Goal: Information Seeking & Learning: Learn about a topic

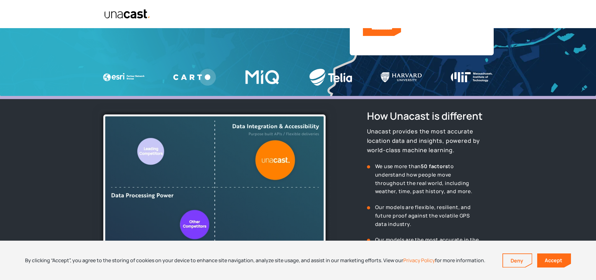
scroll to position [219, 0]
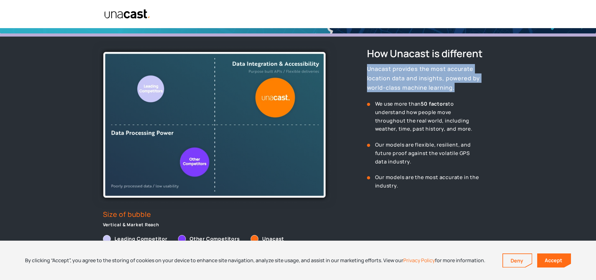
drag, startPoint x: 433, startPoint y: 87, endPoint x: 362, endPoint y: 69, distance: 72.8
click at [360, 68] on div "How Unacast is different Unacast provides the most accurate location data and i…" at bounding box center [420, 145] width 155 height 197
click at [452, 90] on p "Unacast provides the most accurate location data and insights, powered by world…" at bounding box center [432, 78] width 131 height 28
drag, startPoint x: 431, startPoint y: 89, endPoint x: 367, endPoint y: 66, distance: 68.2
click at [367, 66] on p "Unacast provides the most accurate location data and insights, powered by world…" at bounding box center [432, 78] width 131 height 28
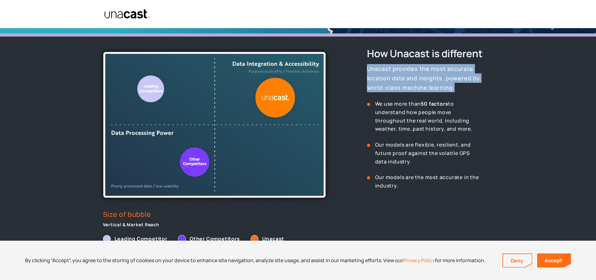
click at [448, 84] on p "Unacast provides the most accurate location data and insights, powered by world…" at bounding box center [432, 78] width 131 height 28
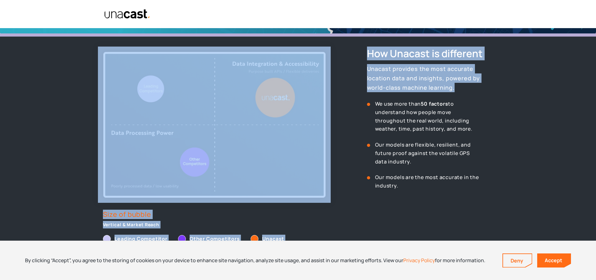
drag, startPoint x: 435, startPoint y: 91, endPoint x: 352, endPoint y: 73, distance: 84.6
click at [338, 69] on div "Size of bubble Vertical & Market Reach Leading Competitor Other Competitors Una…" at bounding box center [298, 145] width 400 height 197
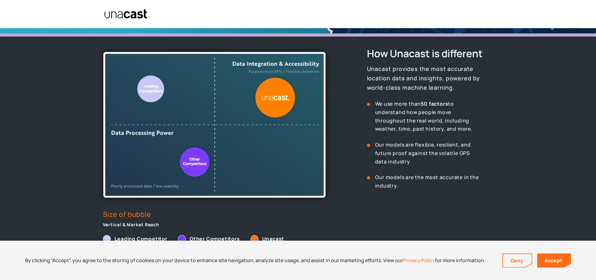
click at [478, 94] on div "How Unacast is different Unacast provides the most accurate location data and i…" at bounding box center [432, 119] width 131 height 144
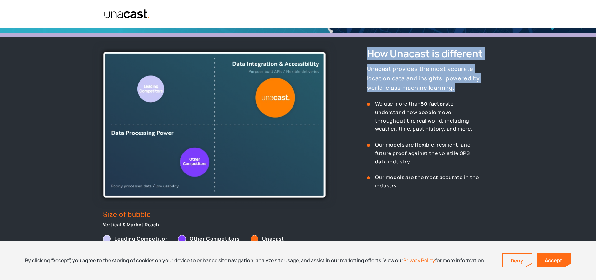
drag, startPoint x: 441, startPoint y: 84, endPoint x: 366, endPoint y: 59, distance: 79.0
click at [355, 55] on div "How Unacast is different Unacast provides the most accurate location data and i…" at bounding box center [420, 145] width 155 height 197
click at [486, 83] on p "Unacast provides the most accurate location data and insights, powered by world…" at bounding box center [432, 78] width 131 height 28
drag, startPoint x: 429, startPoint y: 83, endPoint x: 349, endPoint y: 61, distance: 82.5
click at [345, 58] on div "How Unacast is different Unacast provides the most accurate location data and i…" at bounding box center [420, 145] width 155 height 197
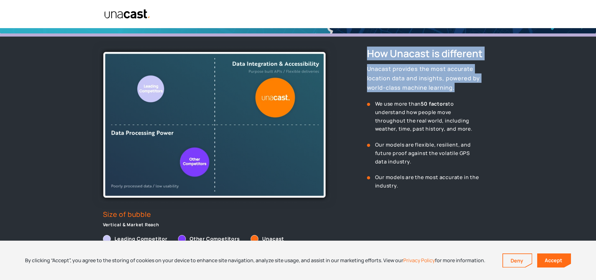
click at [462, 87] on p "Unacast provides the most accurate location data and insights, powered by world…" at bounding box center [432, 78] width 131 height 28
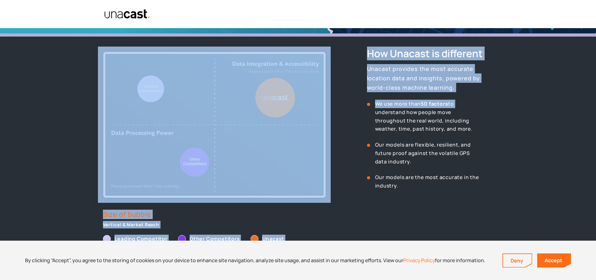
drag, startPoint x: 455, startPoint y: 95, endPoint x: 458, endPoint y: 92, distance: 4.4
click at [336, 69] on div "Size of bubble Vertical & Market Reach Leading Competitor Other Competitors Una…" at bounding box center [298, 145] width 400 height 197
click at [474, 92] on p "Unacast provides the most accurate location data and insights, powered by world…" at bounding box center [432, 78] width 131 height 28
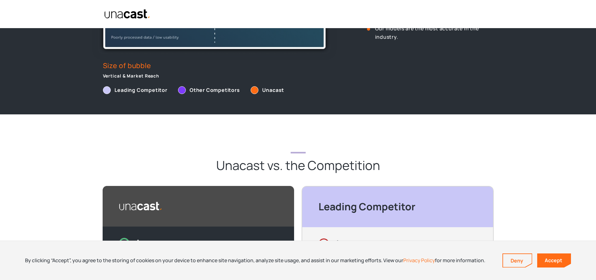
scroll to position [375, 0]
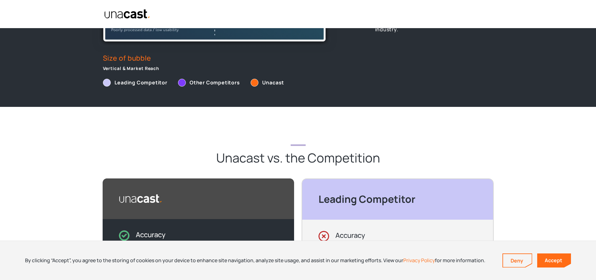
click at [545, 262] on link "Accept" at bounding box center [554, 261] width 34 height 14
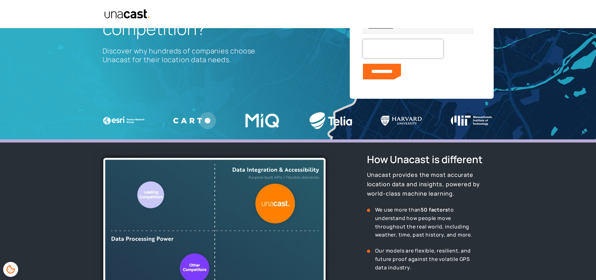
scroll to position [156, 0]
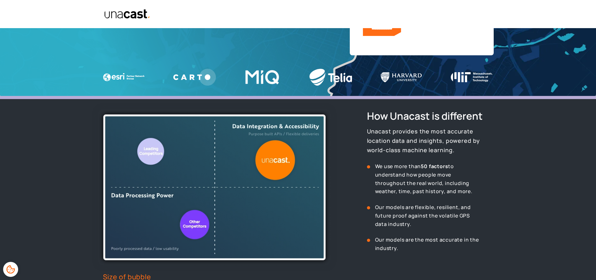
click at [479, 77] on img at bounding box center [472, 77] width 43 height 10
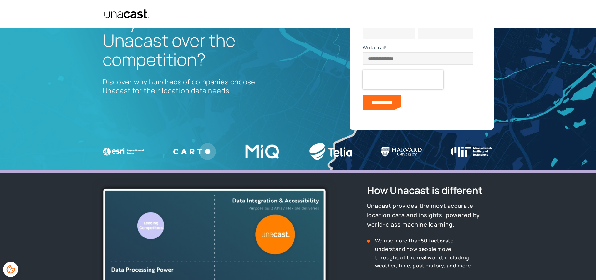
scroll to position [0, 0]
